Goal: Task Accomplishment & Management: Manage account settings

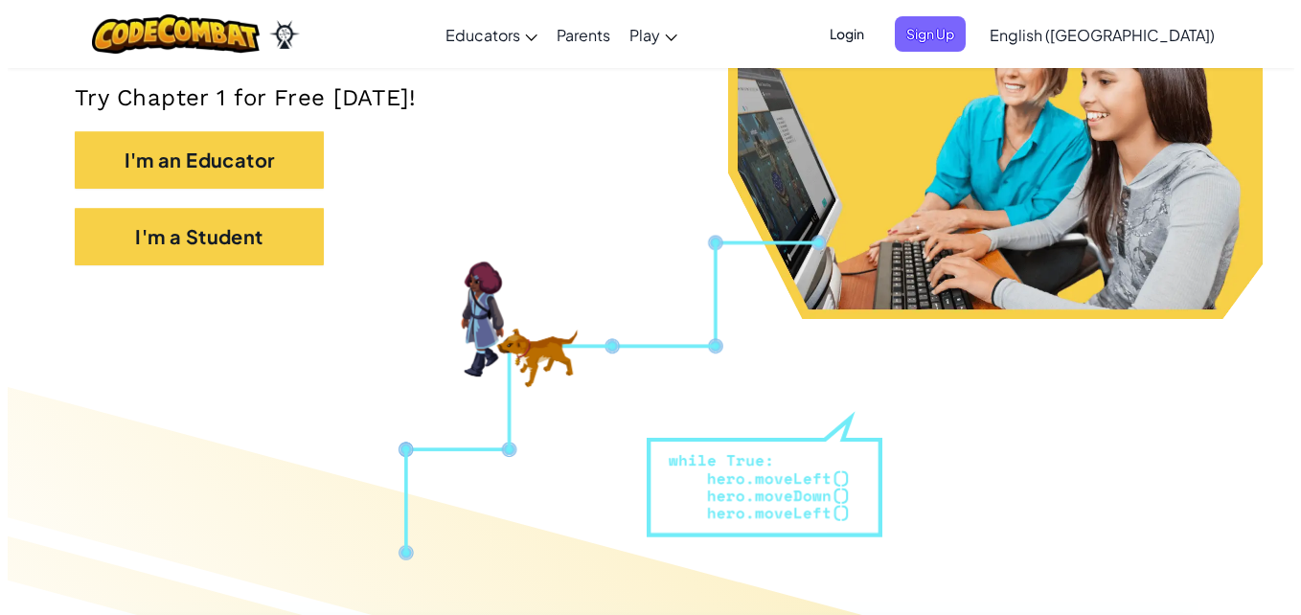
scroll to position [418, 0]
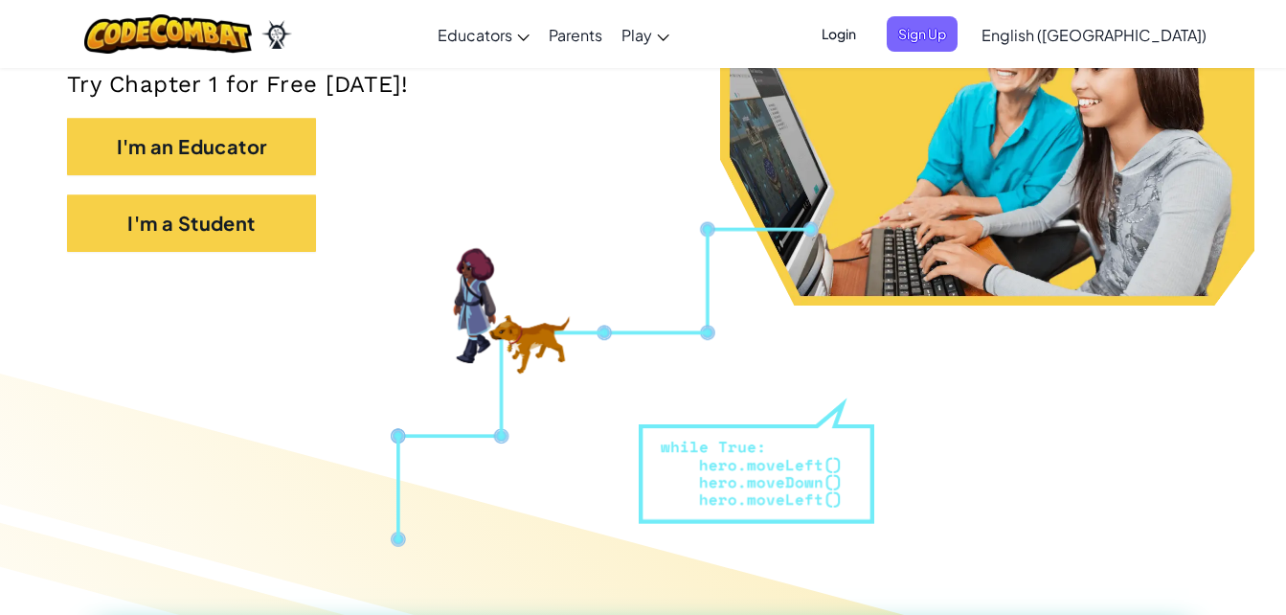
click at [922, 42] on ul "Login Sign Up" at bounding box center [884, 33] width 167 height 35
click at [868, 37] on span "Login" at bounding box center [838, 33] width 57 height 35
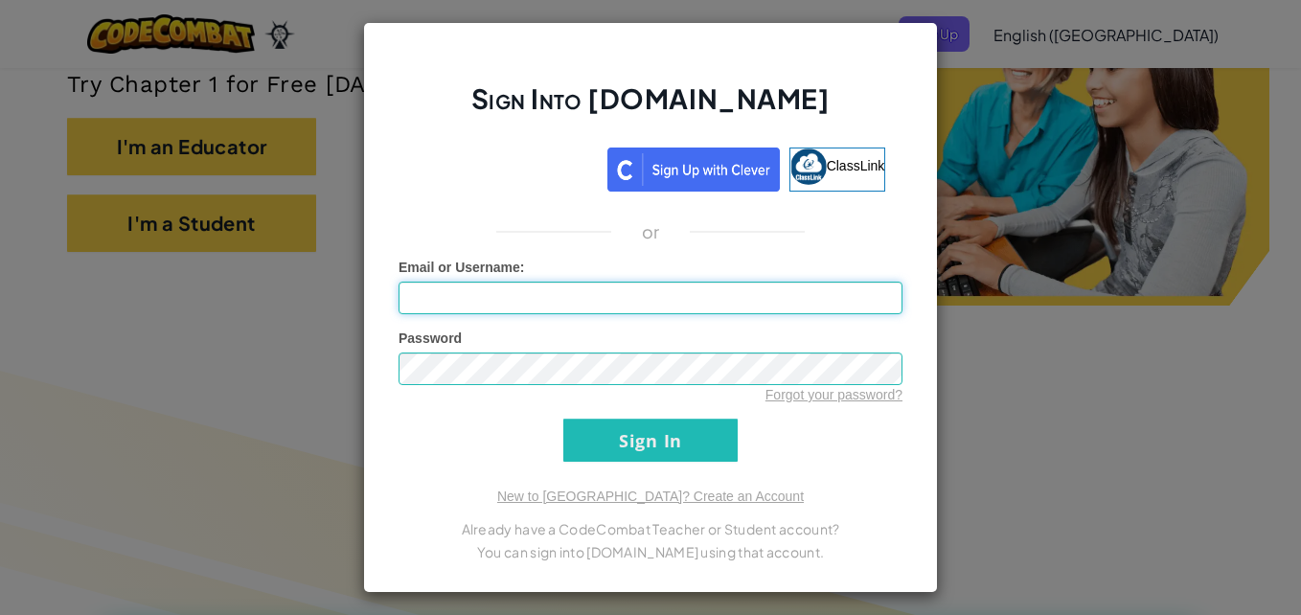
click at [454, 294] on input "Email or Username :" at bounding box center [650, 298] width 504 height 33
